Goal: Information Seeking & Learning: Learn about a topic

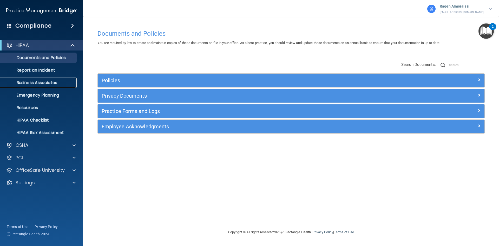
click at [32, 84] on p "Business Associates" at bounding box center [38, 82] width 71 height 5
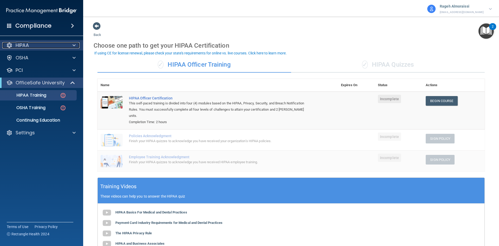
click at [39, 47] on div "HIPAA" at bounding box center [34, 45] width 64 height 6
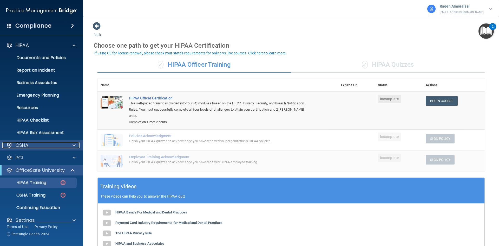
click at [52, 144] on div "OSHA" at bounding box center [34, 145] width 64 height 6
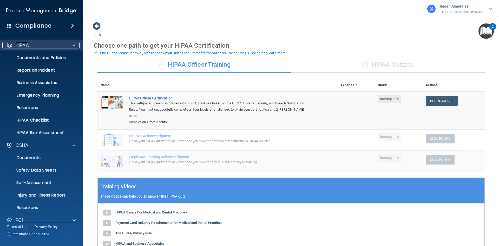
click at [26, 46] on p "HIPAA" at bounding box center [22, 45] width 13 height 6
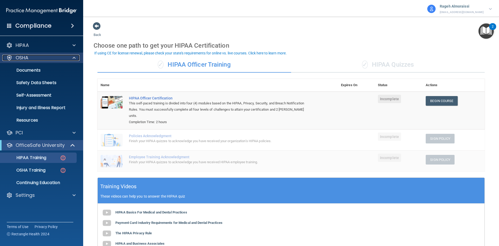
click at [72, 60] on div at bounding box center [73, 58] width 13 height 6
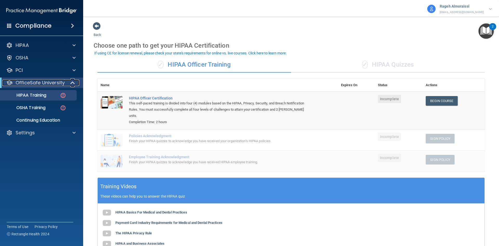
click at [74, 81] on span at bounding box center [73, 83] width 4 height 6
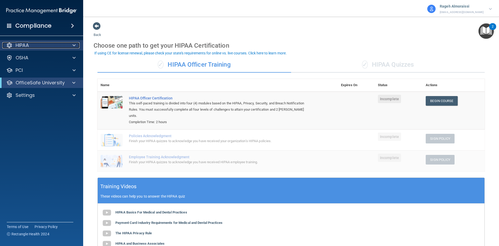
click at [70, 44] on div at bounding box center [73, 45] width 13 height 6
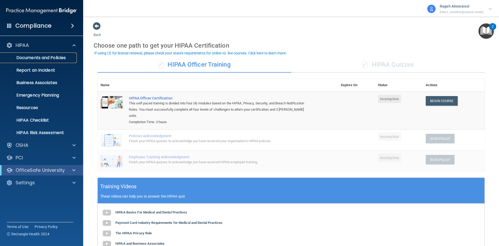
click at [65, 60] on p "Documents and Policies" at bounding box center [38, 57] width 71 height 5
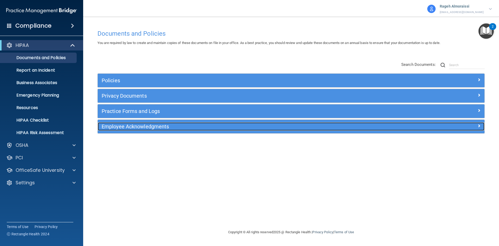
click at [139, 126] on h5 "Employee Acknowledgments" at bounding box center [243, 126] width 282 height 6
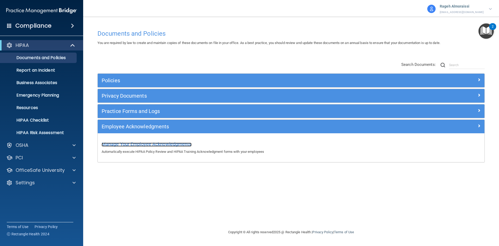
click at [142, 146] on span "Manage Your Employee Acknowledgments" at bounding box center [147, 143] width 90 height 5
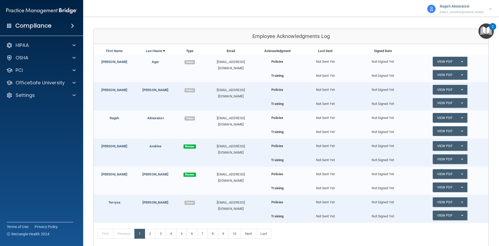
scroll to position [52, 0]
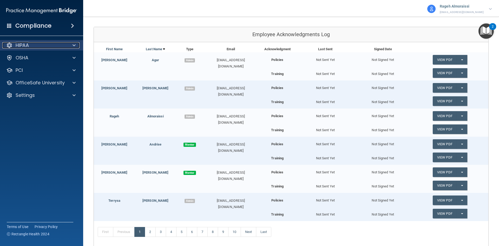
click at [22, 44] on p "HIPAA" at bounding box center [22, 45] width 13 height 6
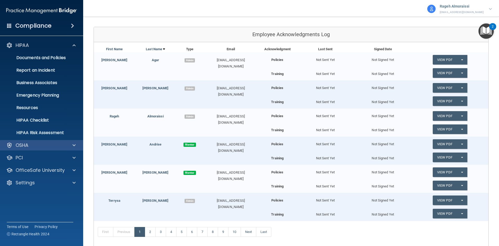
click at [46, 141] on div "OSHA" at bounding box center [41, 145] width 83 height 10
click at [70, 143] on div at bounding box center [73, 145] width 13 height 6
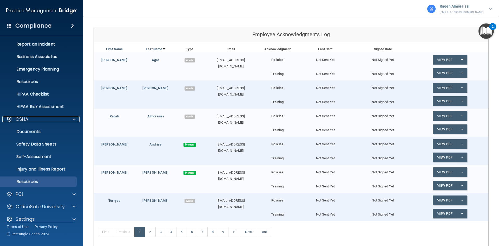
scroll to position [32, 0]
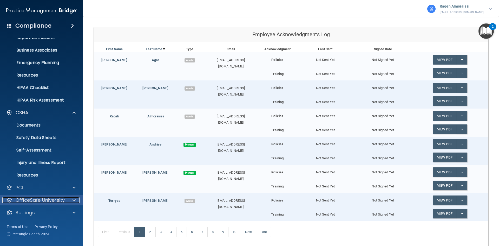
click at [74, 200] on span at bounding box center [74, 200] width 3 height 6
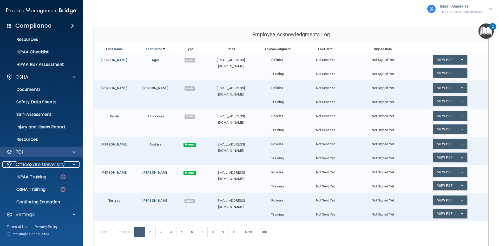
scroll to position [70, 0]
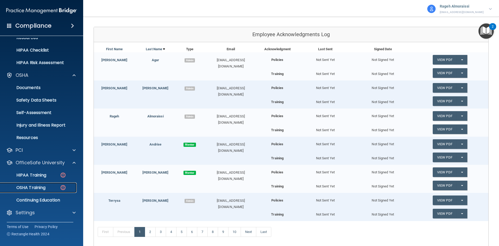
click at [32, 186] on p "OSHA Training" at bounding box center [24, 187] width 42 height 5
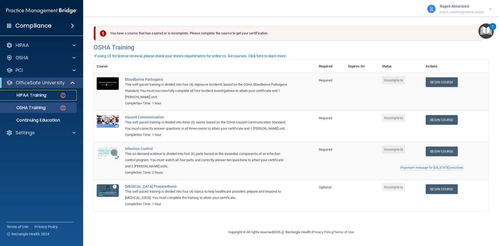
click at [37, 95] on p "HIPAA Training" at bounding box center [24, 95] width 43 height 5
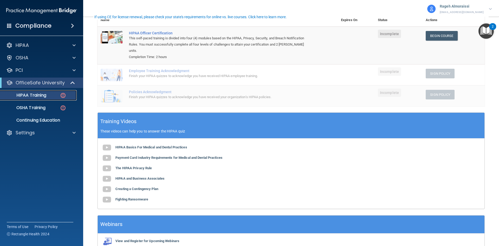
scroll to position [78, 0]
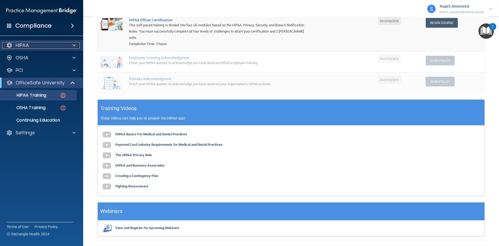
click at [25, 47] on p "HIPAA" at bounding box center [22, 45] width 13 height 6
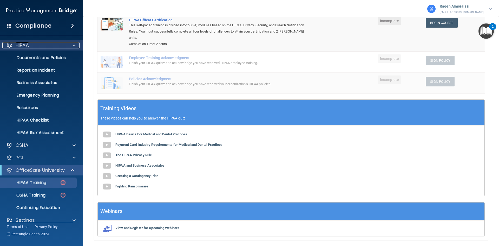
click at [25, 47] on p "HIPAA" at bounding box center [22, 45] width 13 height 6
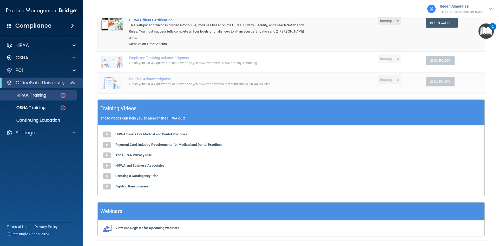
click at [12, 185] on div "Compliance HIPAA Documents and Policies Report an Incident Business Associates …" at bounding box center [41, 123] width 83 height 246
click at [35, 26] on h4 "Compliance" at bounding box center [33, 25] width 36 height 7
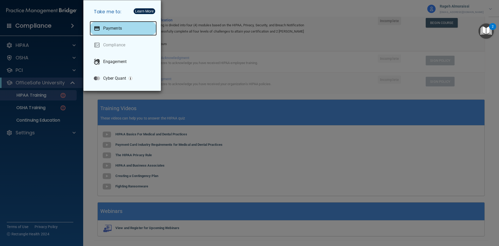
click at [104, 25] on div "Payments" at bounding box center [123, 28] width 67 height 15
